Goal: Navigation & Orientation: Find specific page/section

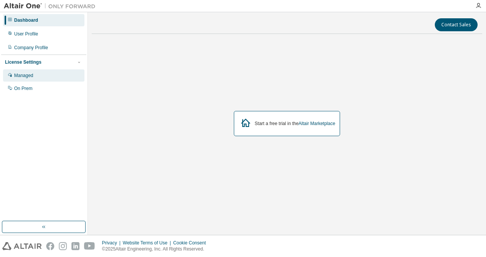
click at [29, 75] on div "Managed" at bounding box center [23, 76] width 19 height 6
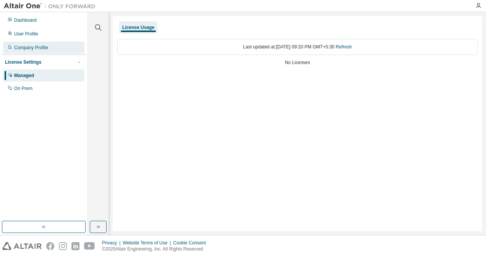
click at [44, 49] on div "Company Profile" at bounding box center [31, 48] width 34 height 6
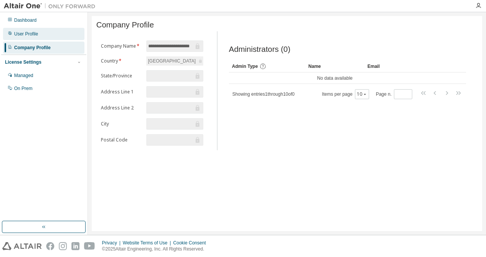
click at [34, 38] on div "User Profile" at bounding box center [43, 34] width 81 height 12
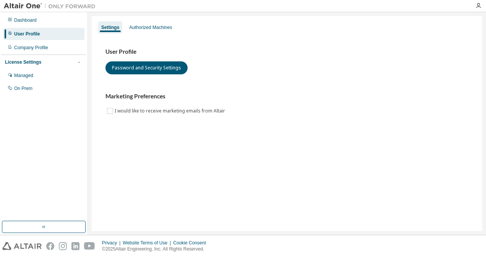
click at [31, 29] on div "User Profile" at bounding box center [43, 34] width 81 height 12
click at [27, 19] on div "Dashboard" at bounding box center [25, 20] width 23 height 6
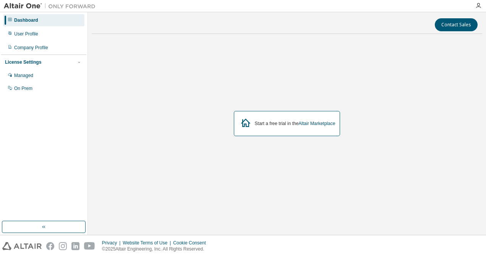
click at [274, 121] on div "Start a free trial in the Altair Marketplace" at bounding box center [295, 124] width 81 height 6
